Goal: Information Seeking & Learning: Understand process/instructions

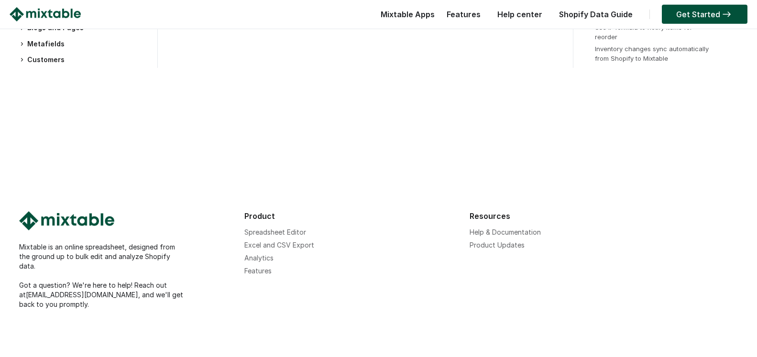
scroll to position [3018, 0]
click at [77, 230] on img at bounding box center [66, 220] width 95 height 19
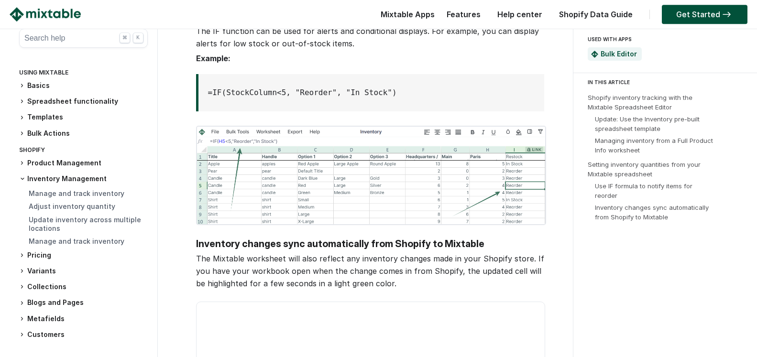
scroll to position [2092, 0]
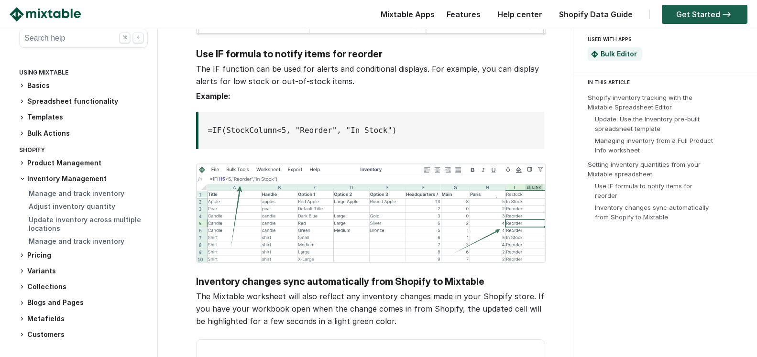
click at [695, 11] on link "Get Started" at bounding box center [705, 14] width 86 height 19
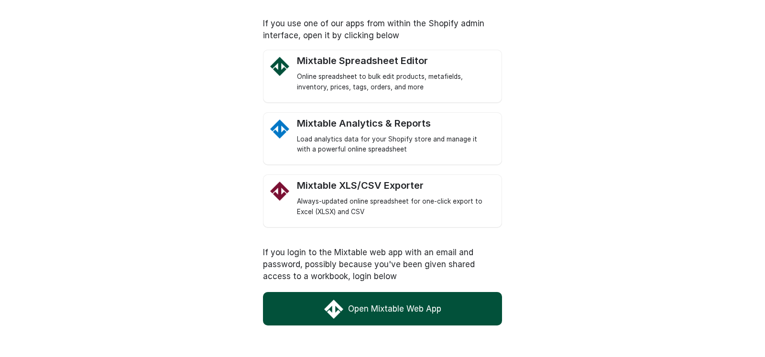
click at [401, 308] on link "Open Mixtable Web App" at bounding box center [382, 308] width 239 height 33
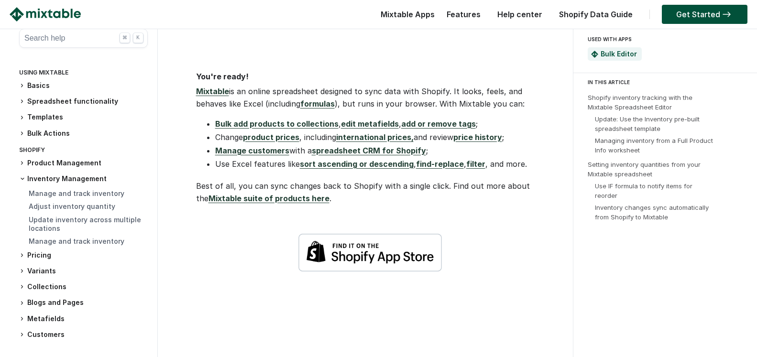
scroll to position [2433, 0]
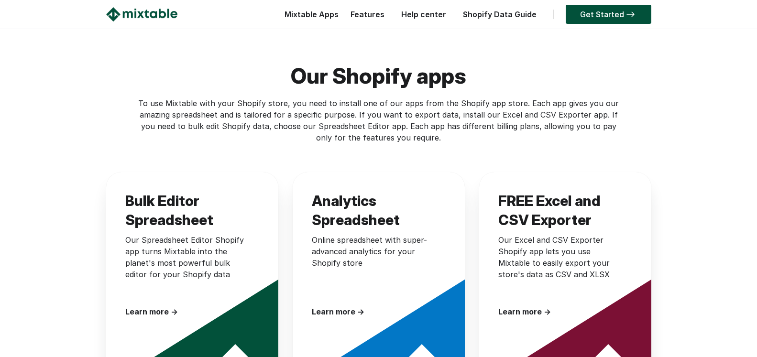
scroll to position [146, 0]
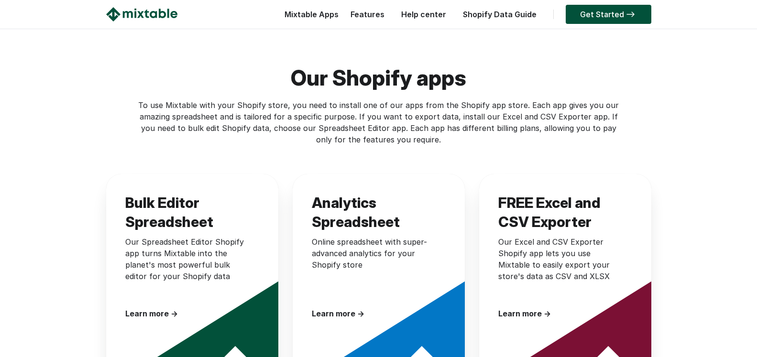
click at [377, 13] on link "Features" at bounding box center [368, 15] width 44 height 10
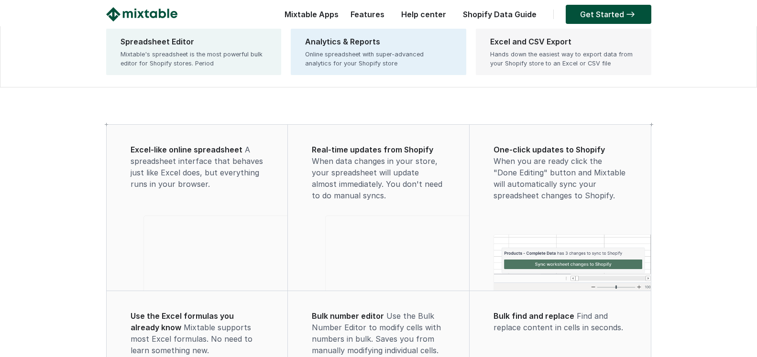
click at [548, 51] on div "Hands down the easiest way to export data from your Shopify store to an Excel o…" at bounding box center [563, 59] width 147 height 18
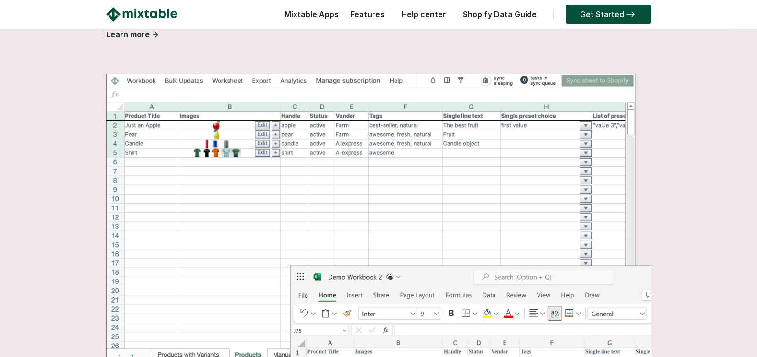
scroll to position [410, 0]
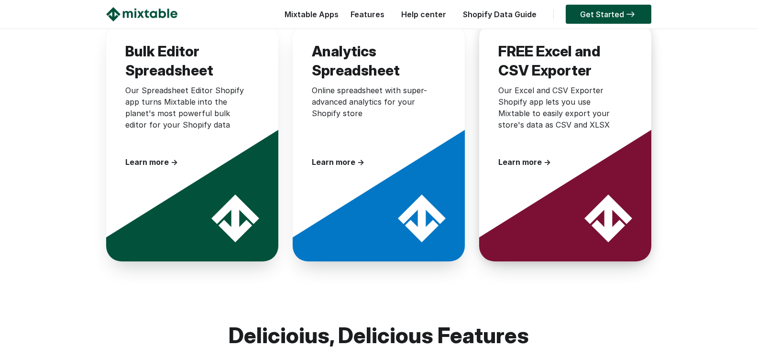
scroll to position [244, 0]
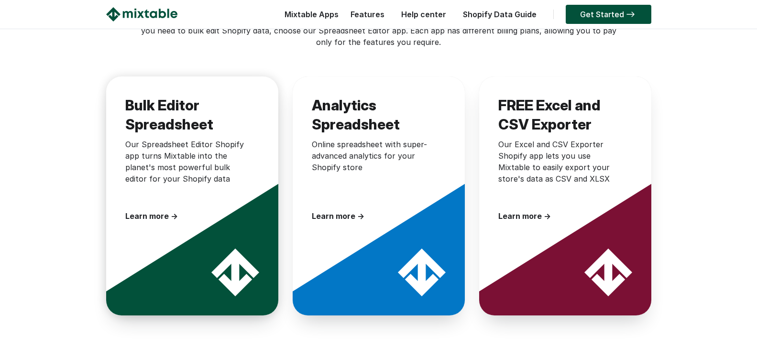
click at [216, 263] on img at bounding box center [235, 273] width 48 height 48
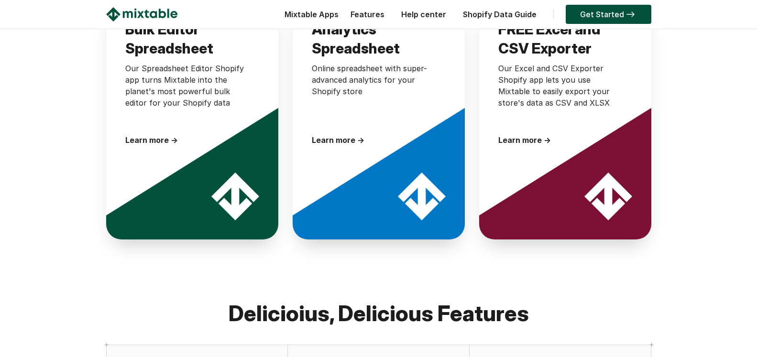
scroll to position [341, 0]
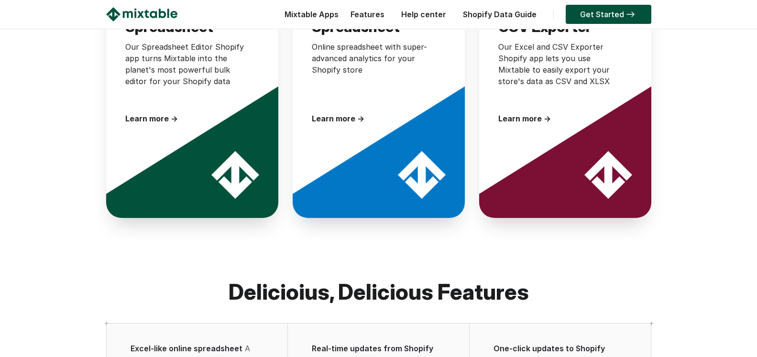
click at [432, 12] on link "Help center" at bounding box center [423, 15] width 55 height 10
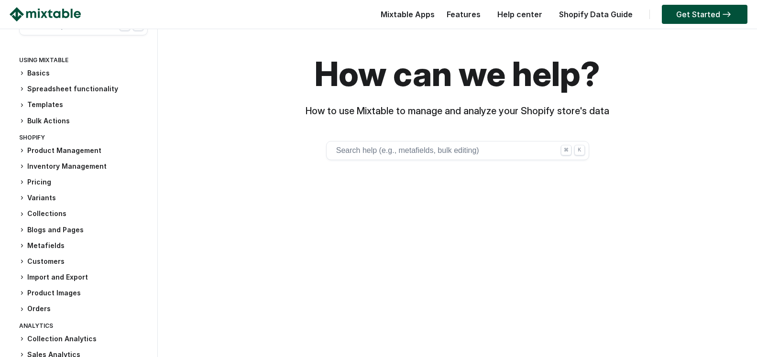
scroll to position [43, 0]
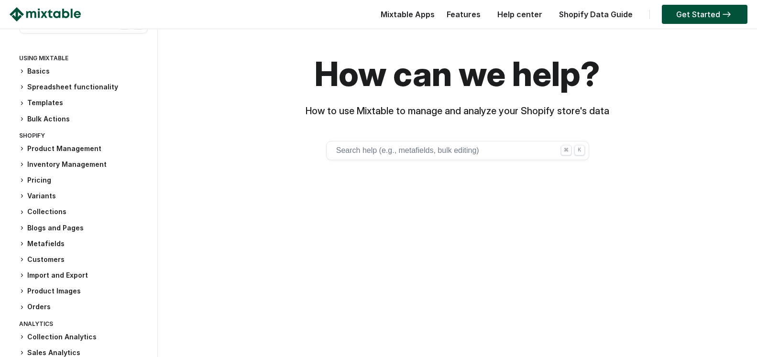
click at [88, 165] on h3 "Inventory Management" at bounding box center [83, 165] width 129 height 10
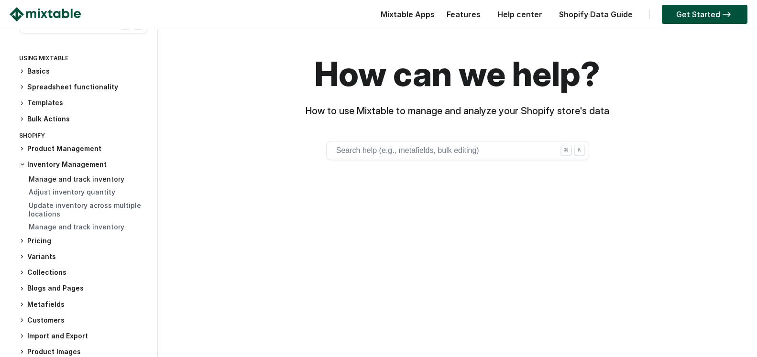
click at [96, 182] on link "Manage and track inventory" at bounding box center [77, 179] width 96 height 8
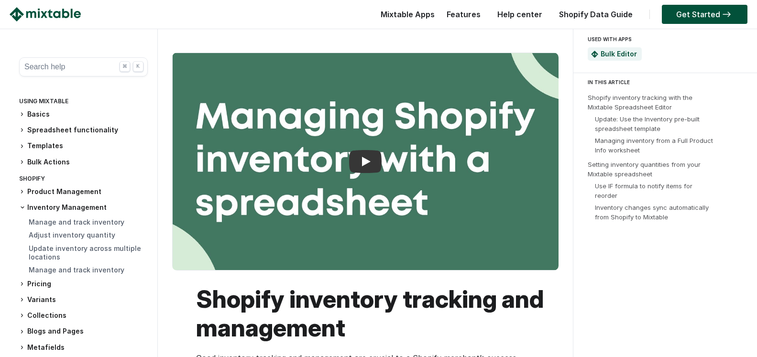
click at [56, 115] on h3 "Basics" at bounding box center [83, 115] width 129 height 10
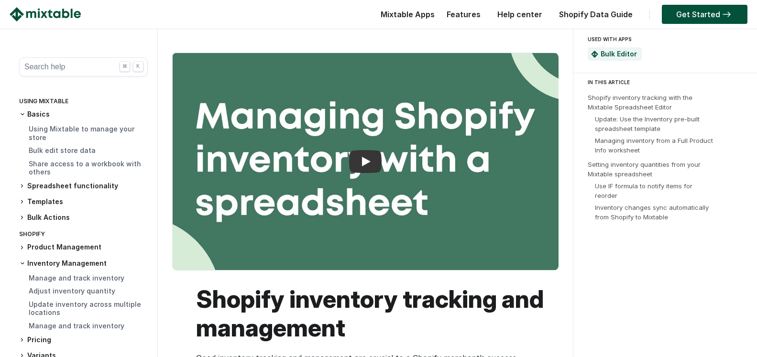
click at [87, 124] on div "Basics Using Mixtable to manage your store Bulk edit store data Share access to…" at bounding box center [83, 144] width 129 height 68
click at [94, 135] on div "Using Mixtable to manage your store" at bounding box center [88, 134] width 119 height 18
click at [98, 132] on link "Using Mixtable to manage your store" at bounding box center [82, 133] width 106 height 17
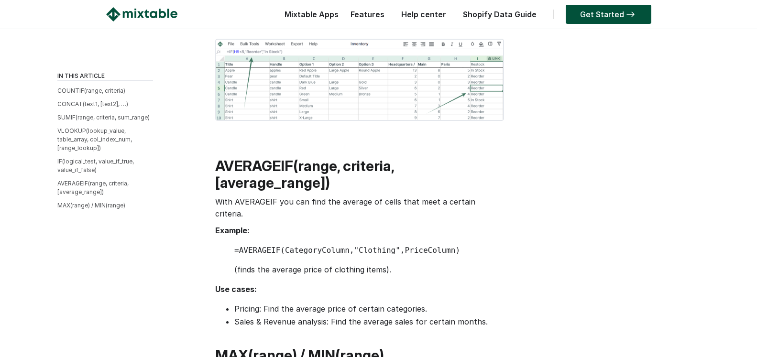
scroll to position [1561, 0]
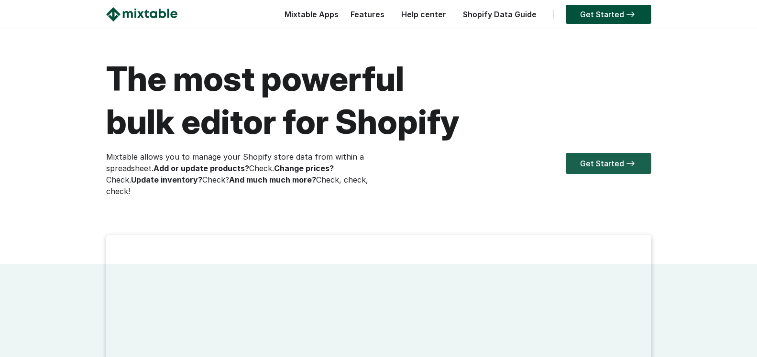
click at [624, 164] on img at bounding box center [630, 164] width 13 height 6
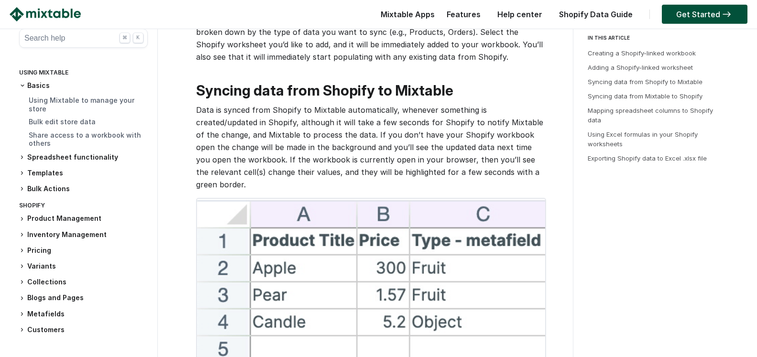
scroll to position [634, 0]
